Goal: Check status: Check status

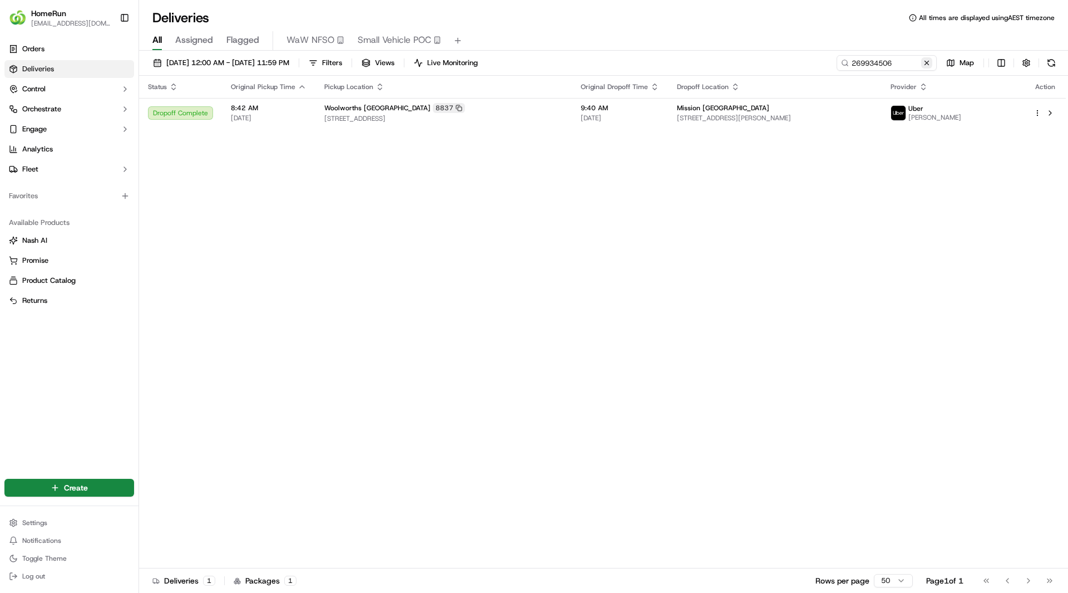
click at [924, 61] on button at bounding box center [926, 62] width 11 height 11
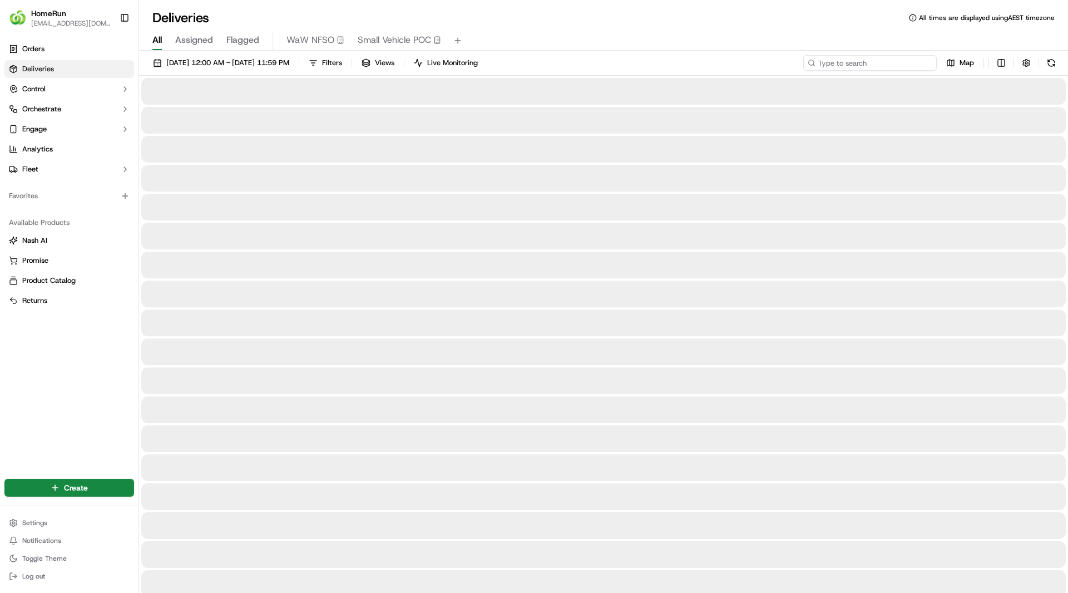
click at [911, 67] on input at bounding box center [870, 63] width 134 height 16
paste input "269766995"
type input "269766995"
click at [883, 61] on input "269766995" at bounding box center [870, 63] width 134 height 16
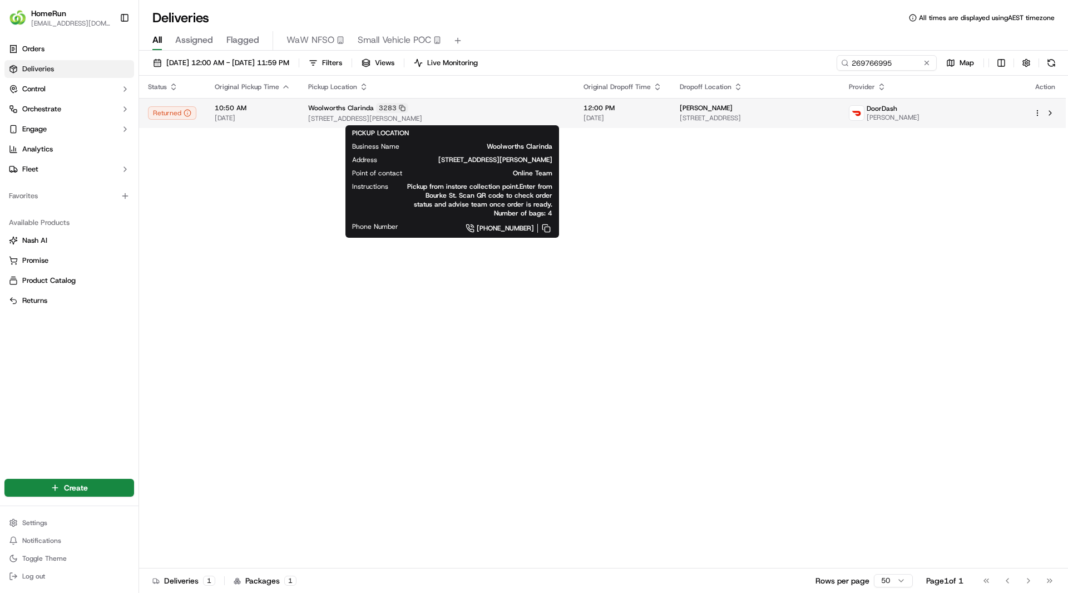
click at [368, 115] on span "[STREET_ADDRESS][PERSON_NAME]" at bounding box center [437, 118] width 258 height 9
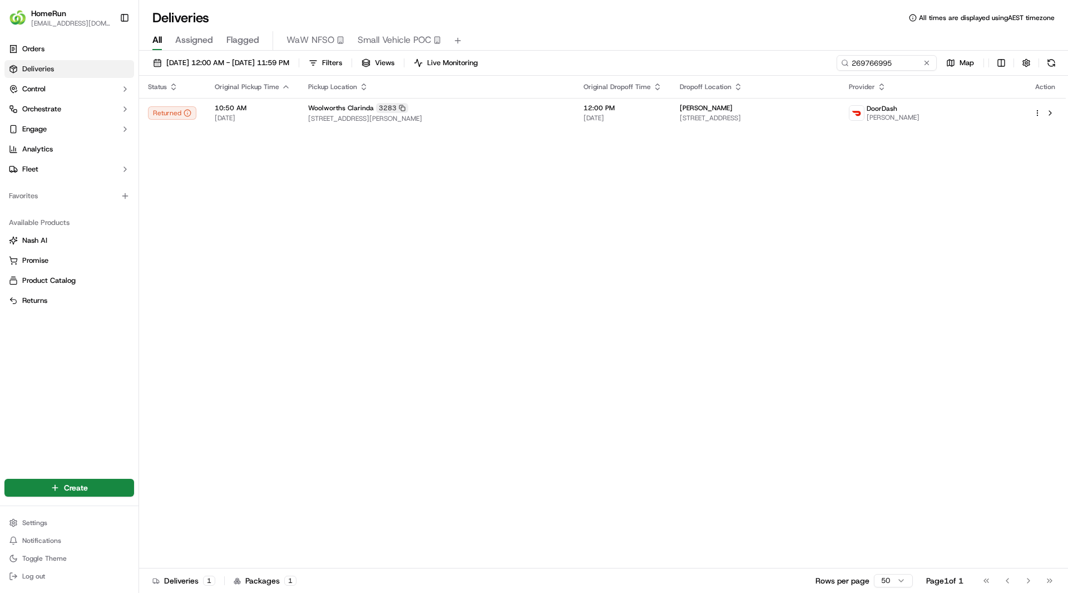
click at [736, 229] on div "Status Original Pickup Time Pickup Location Original Dropoff Time Dropoff Locat…" at bounding box center [602, 322] width 927 height 492
click at [442, 216] on div "Status Original Pickup Time Pickup Location Original Dropoff Time Dropoff Locat…" at bounding box center [602, 322] width 927 height 492
